Goal: Find contact information: Find contact information

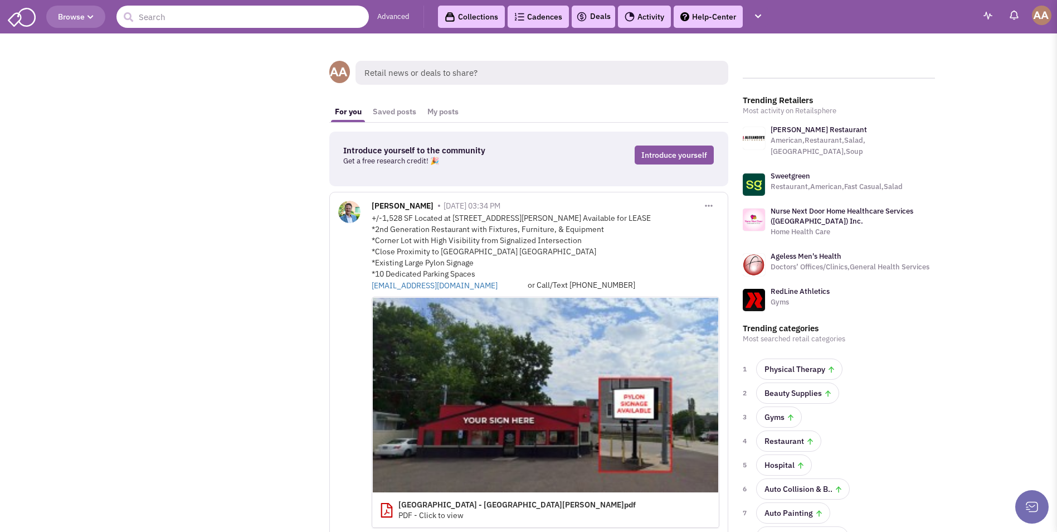
click at [274, 22] on input "text" at bounding box center [242, 17] width 252 height 22
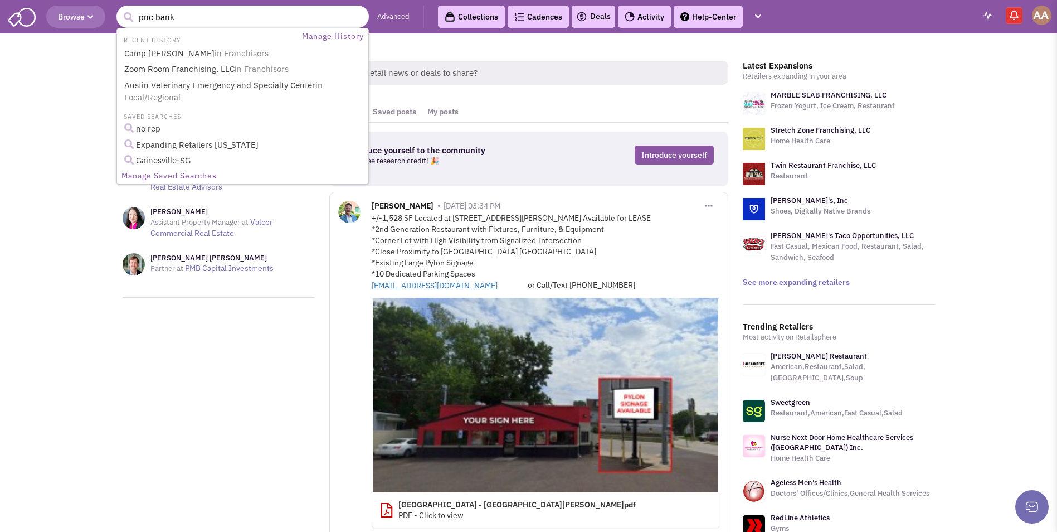
type input "pnc bank"
click at [120, 9] on button "submit" at bounding box center [128, 17] width 17 height 17
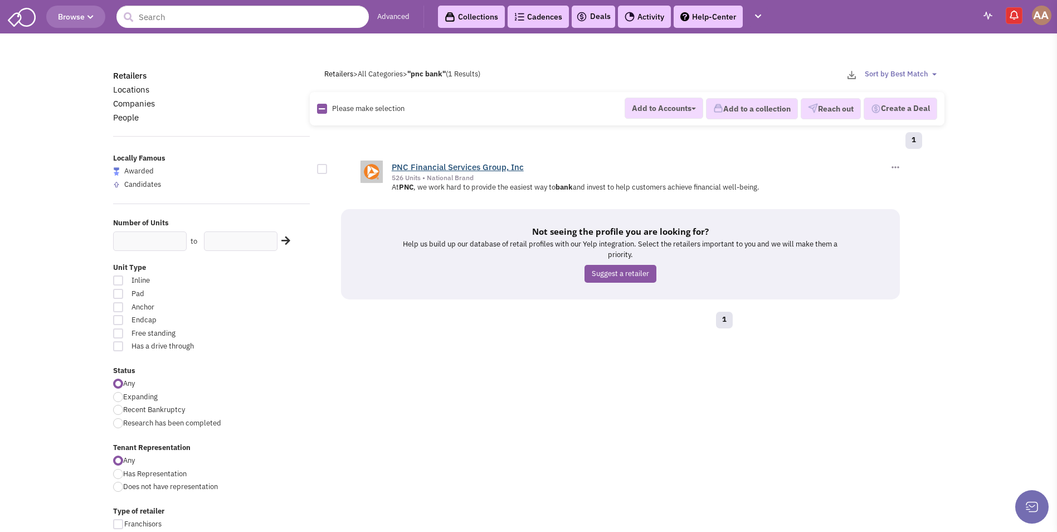
click at [451, 167] on link "PNC Financial Services Group, Inc" at bounding box center [458, 167] width 132 height 11
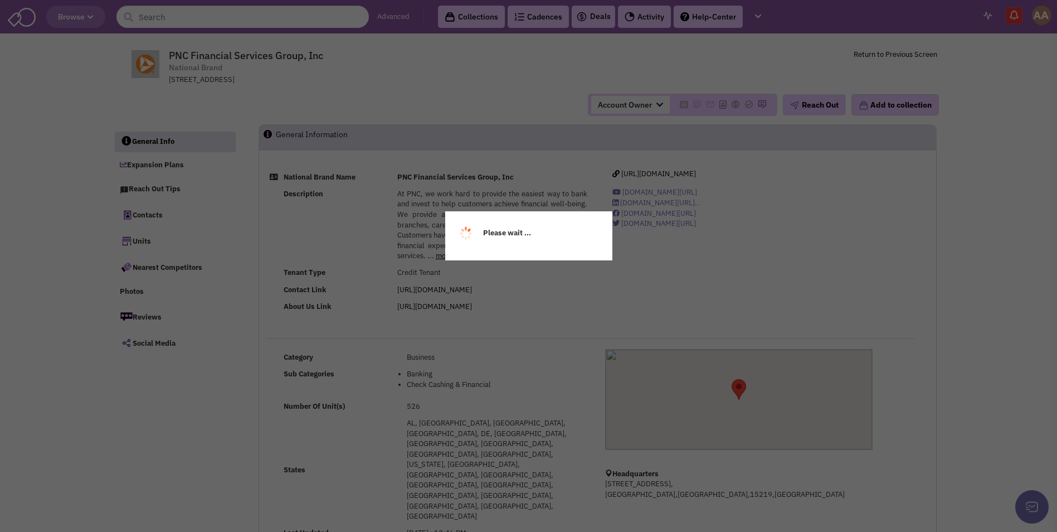
select select
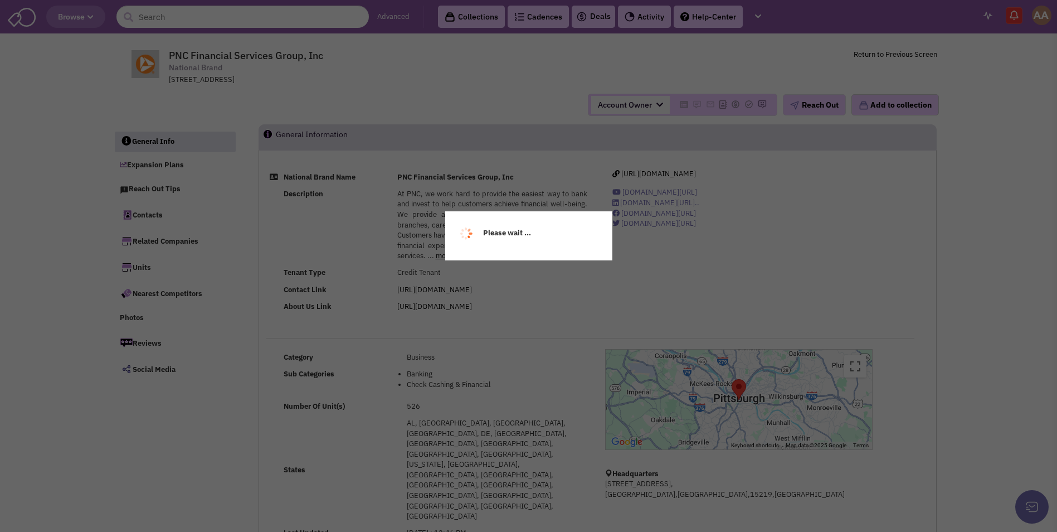
select select
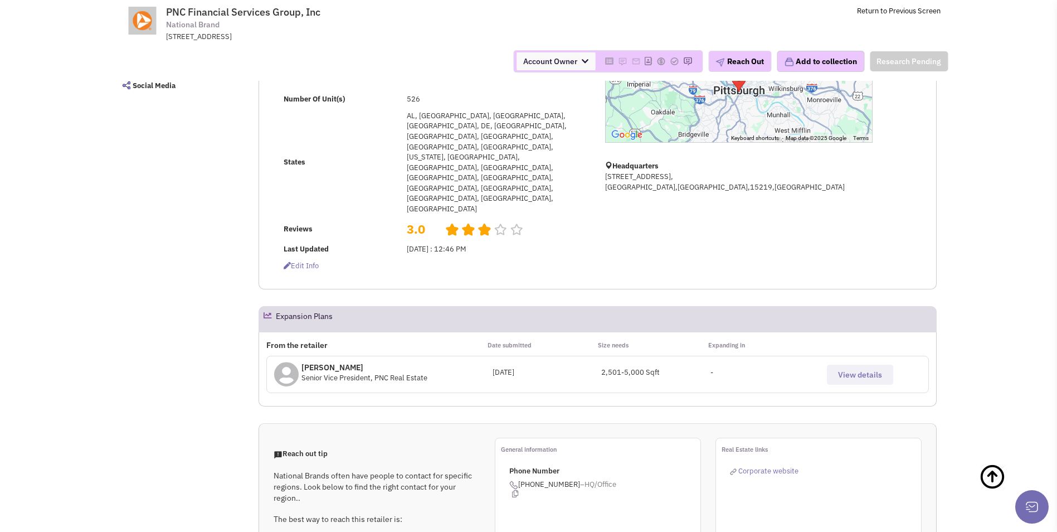
scroll to position [223, 0]
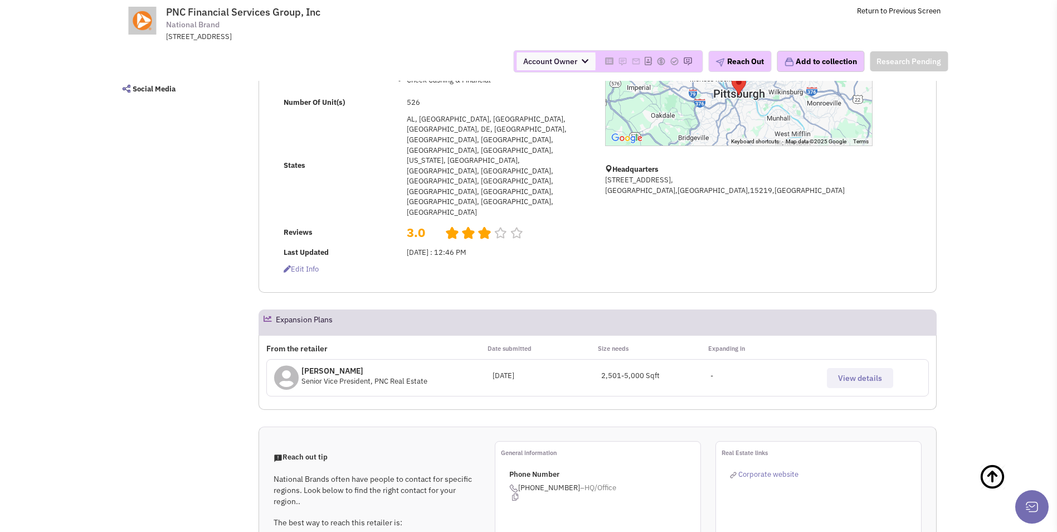
click at [347, 365] on p "Mr. Joseph Seroke" at bounding box center [364, 370] width 126 height 11
click at [853, 373] on span "View details" at bounding box center [860, 378] width 44 height 10
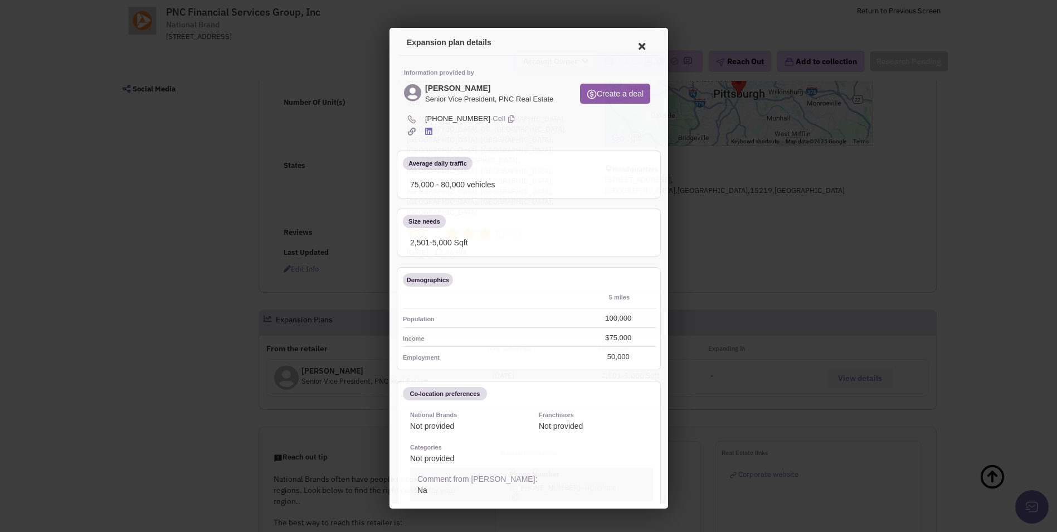
scroll to position [0, 0]
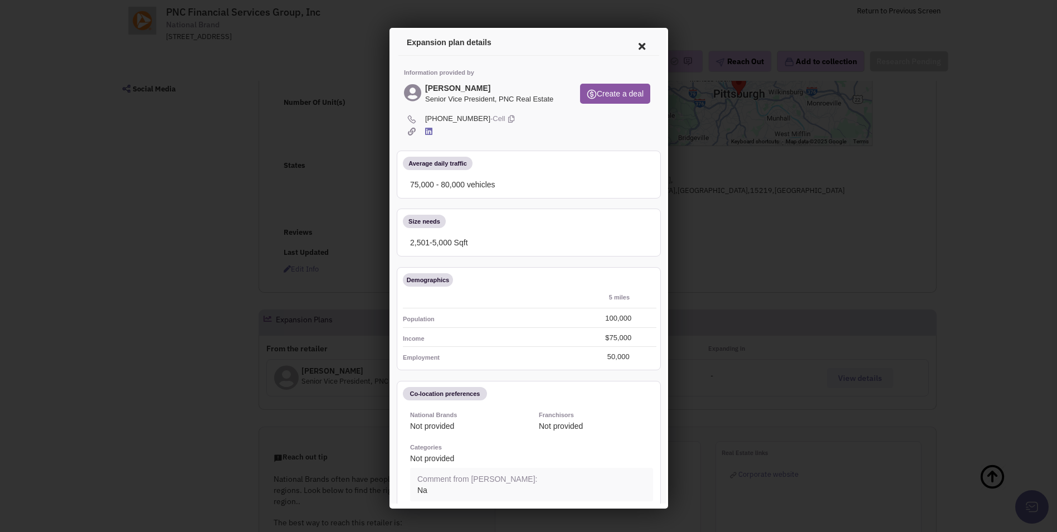
click at [633, 42] on icon at bounding box center [639, 44] width 23 height 27
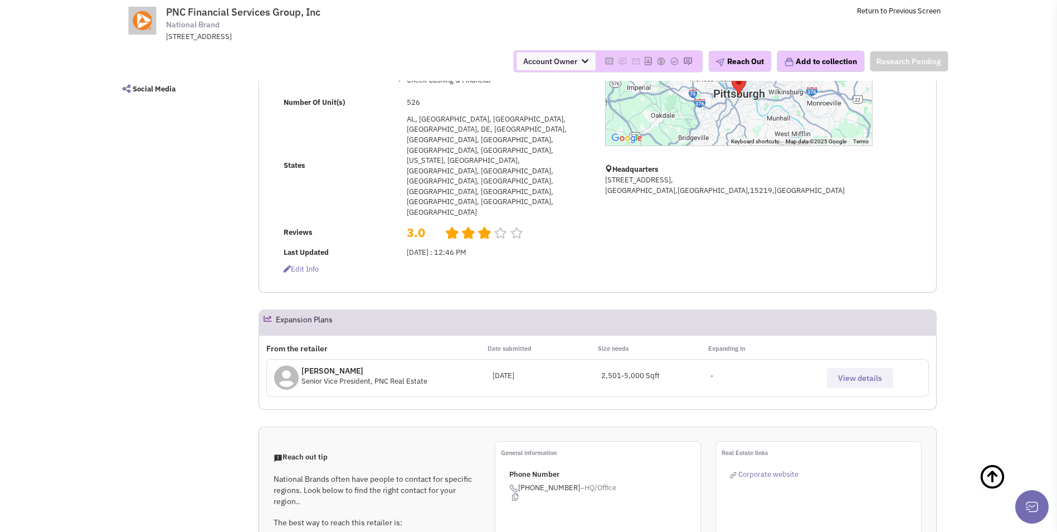
click at [330, 365] on p "Mr. Joseph Seroke" at bounding box center [364, 370] width 126 height 11
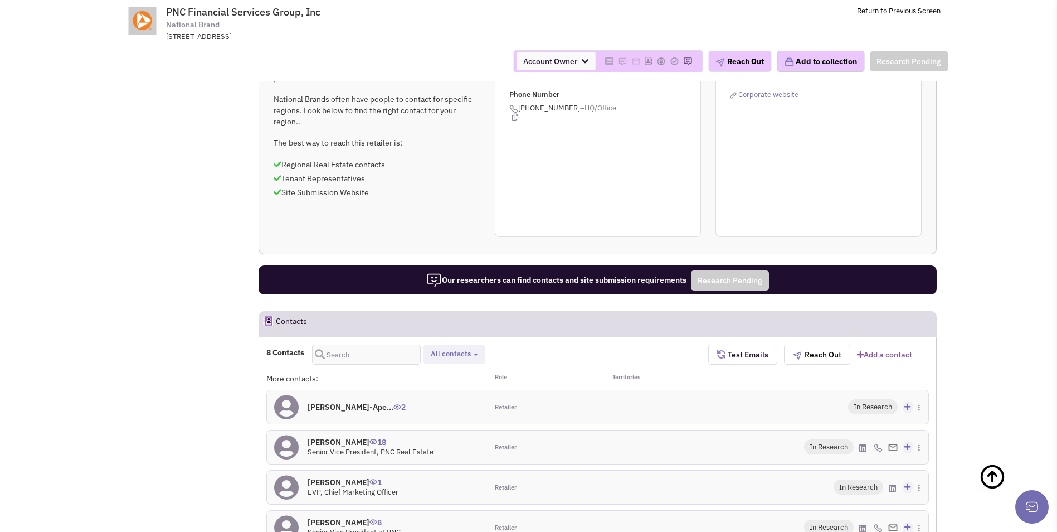
scroll to position [613, 0]
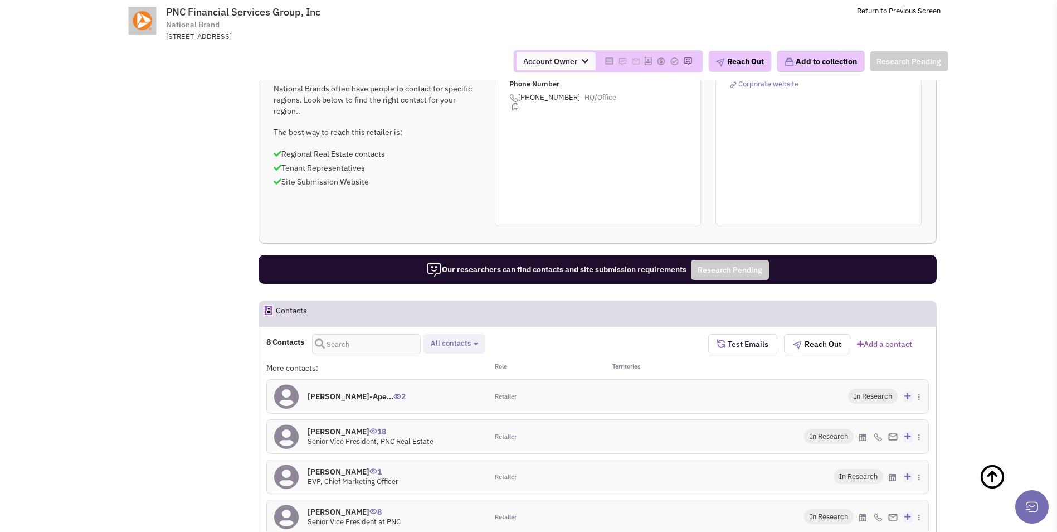
click at [355, 426] on h4 "Mr. Joseph Seroke 18" at bounding box center [371, 431] width 126 height 10
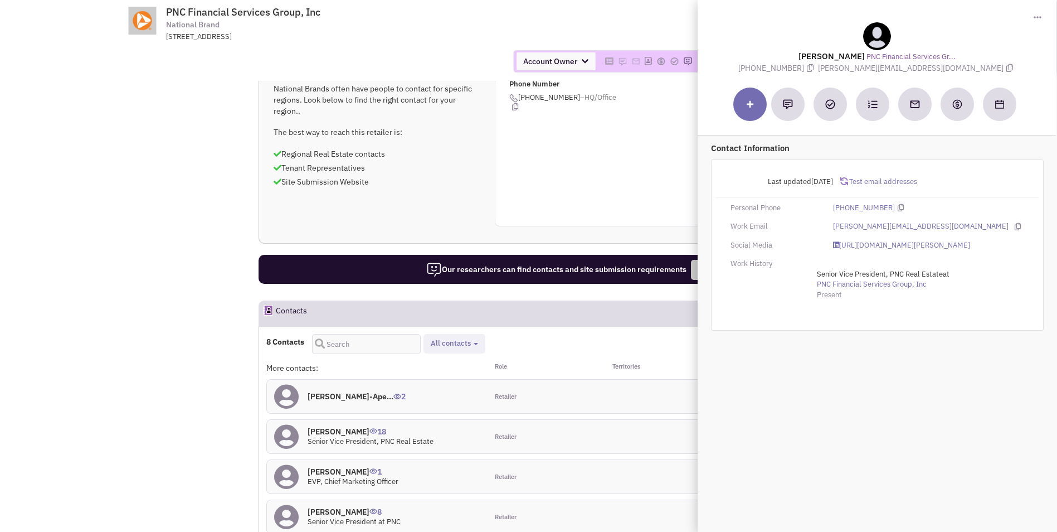
drag, startPoint x: 862, startPoint y: 72, endPoint x: 953, endPoint y: 70, distance: 90.8
click at [952, 70] on div "Mr. Joseph Seroke PNC Financial Services Gr... (888) 762-2265 joseph.seroke@pnc…" at bounding box center [876, 47] width 347 height 51
copy span "joseph.seroke@pnc.com"
drag, startPoint x: 811, startPoint y: 56, endPoint x: 869, endPoint y: 54, distance: 58.0
click at [869, 54] on div "Mr. Joseph Seroke PNC Financial Services Gr... (888) 762-2265 joseph.seroke@pnc…" at bounding box center [876, 47] width 347 height 51
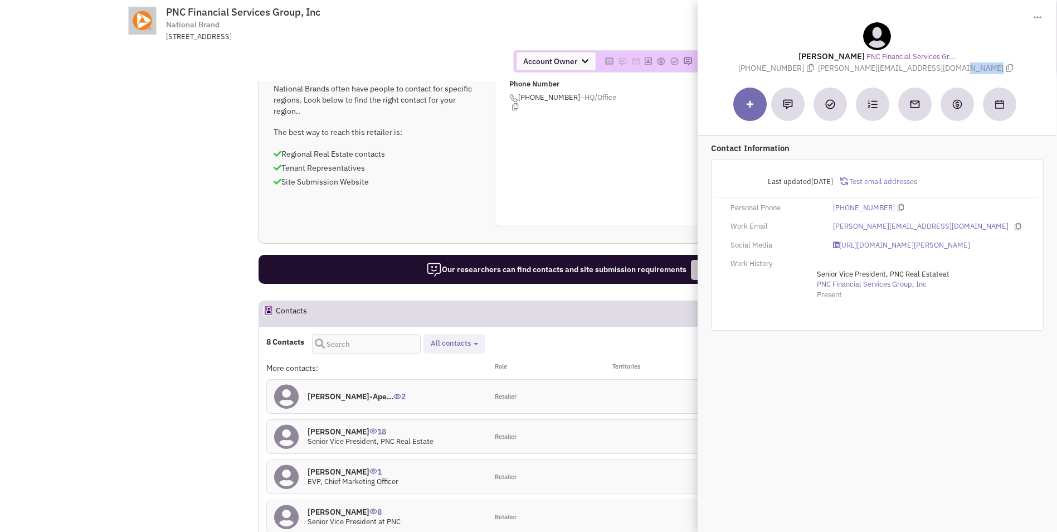
copy lable "Joseph Seroke"
